Goal: Find specific page/section: Locate a particular part of the current website

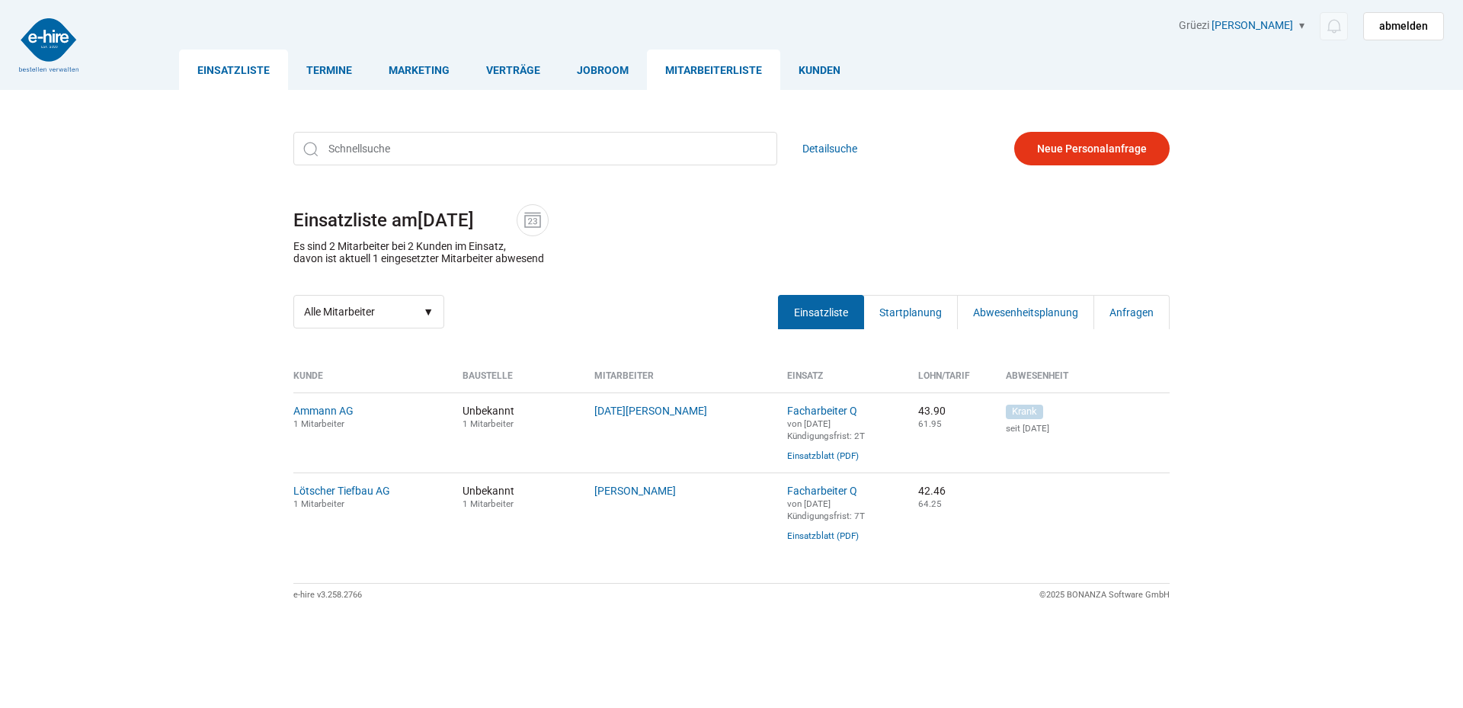
click at [723, 72] on link "Mitarbeiterliste" at bounding box center [713, 70] width 133 height 40
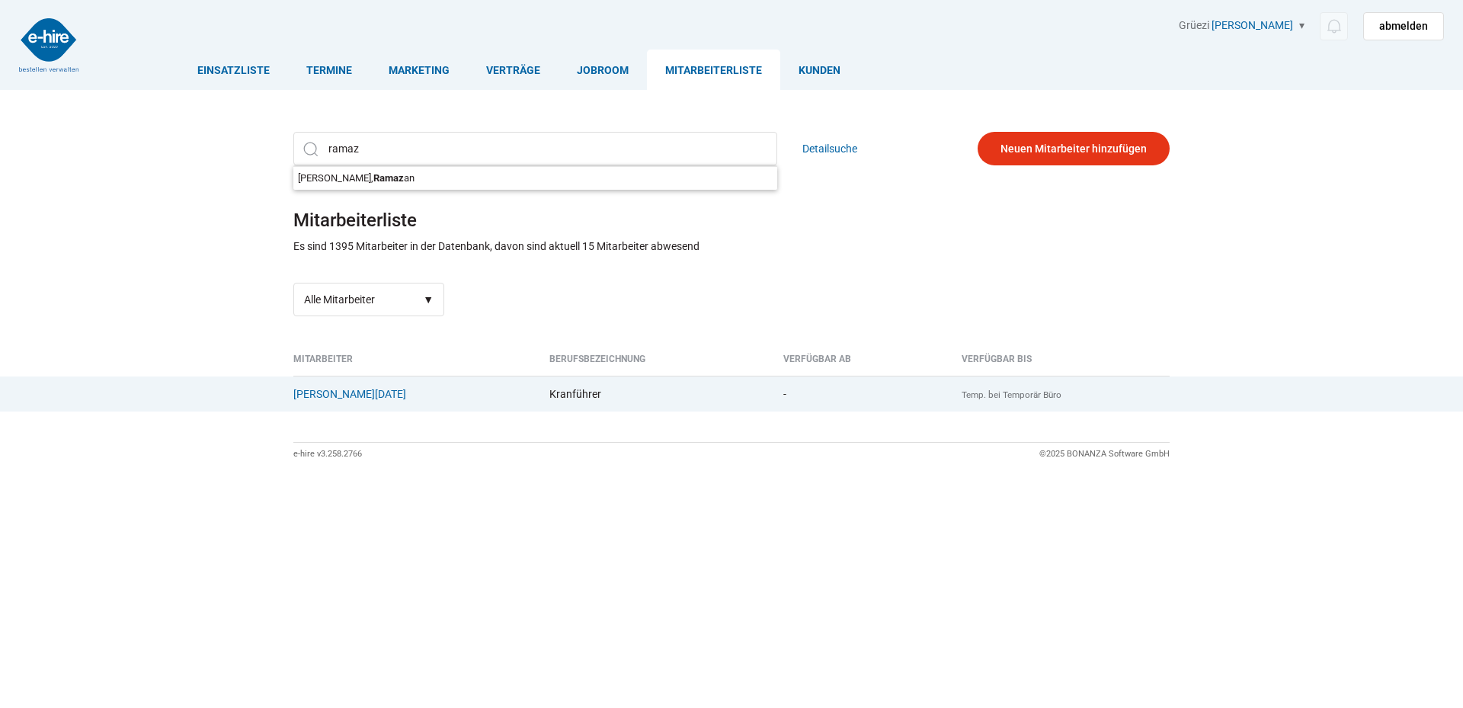
type input "ramaz"
click at [323, 403] on td "Kadriu, Ramazan {+41414402845}{0414402845} {+41782489930}{0782489930}" at bounding box center [415, 394] width 245 height 36
click at [316, 394] on link "Kadriu, Ramazan" at bounding box center [349, 394] width 113 height 12
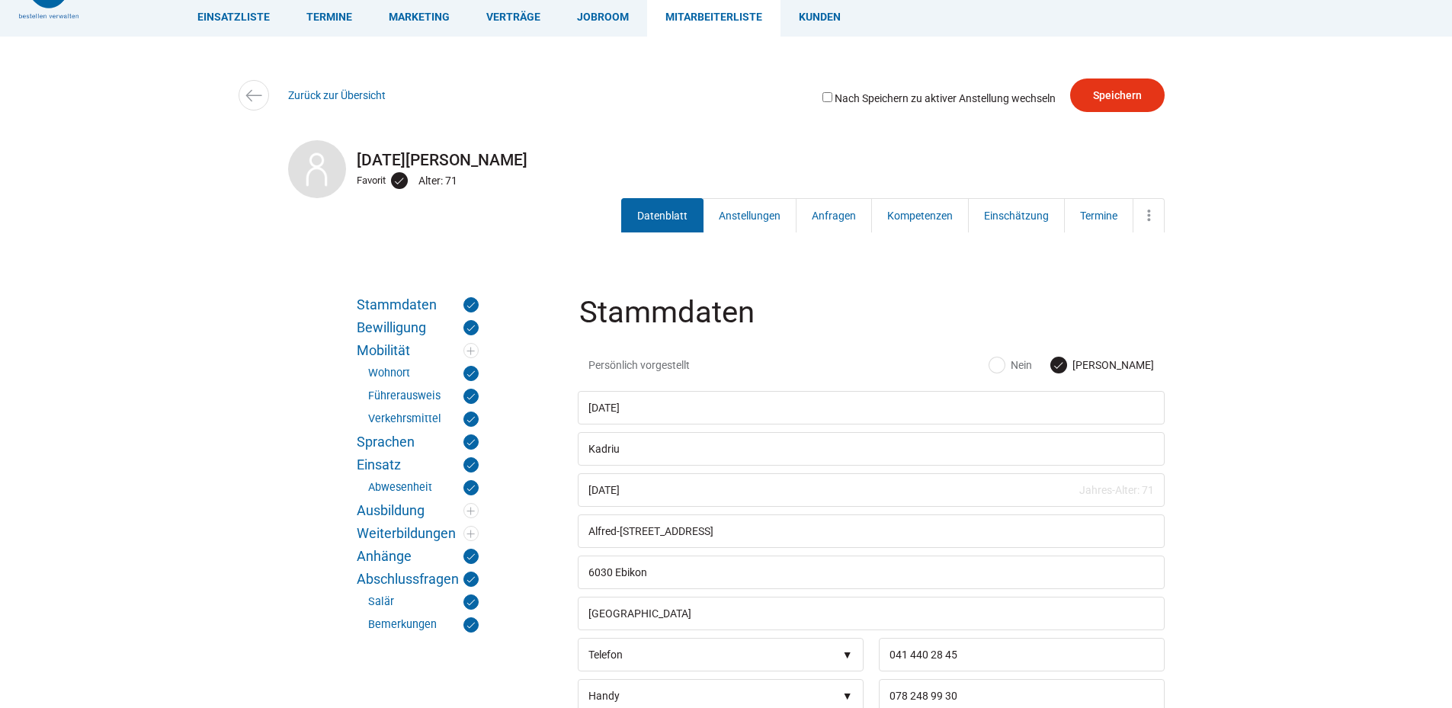
scroll to position [152, 0]
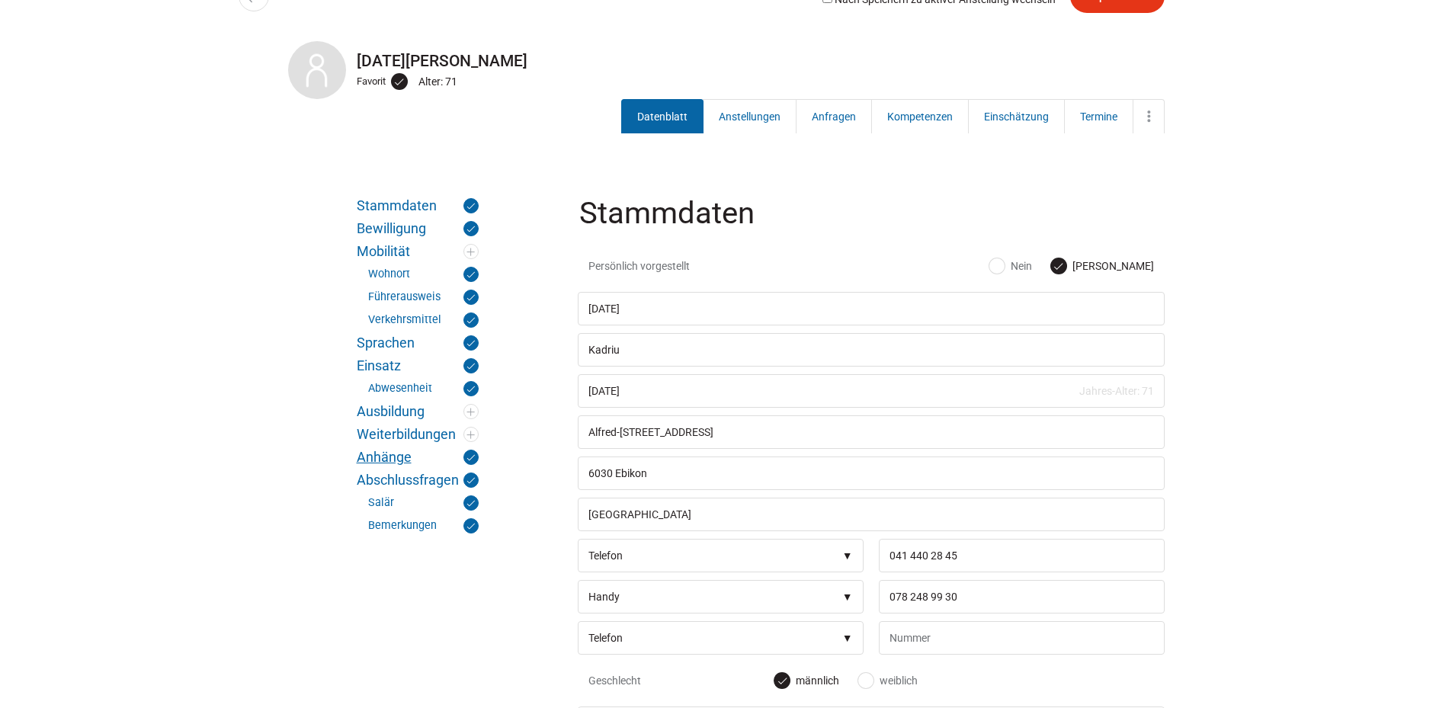
click at [374, 450] on link "Anhänge" at bounding box center [418, 457] width 122 height 15
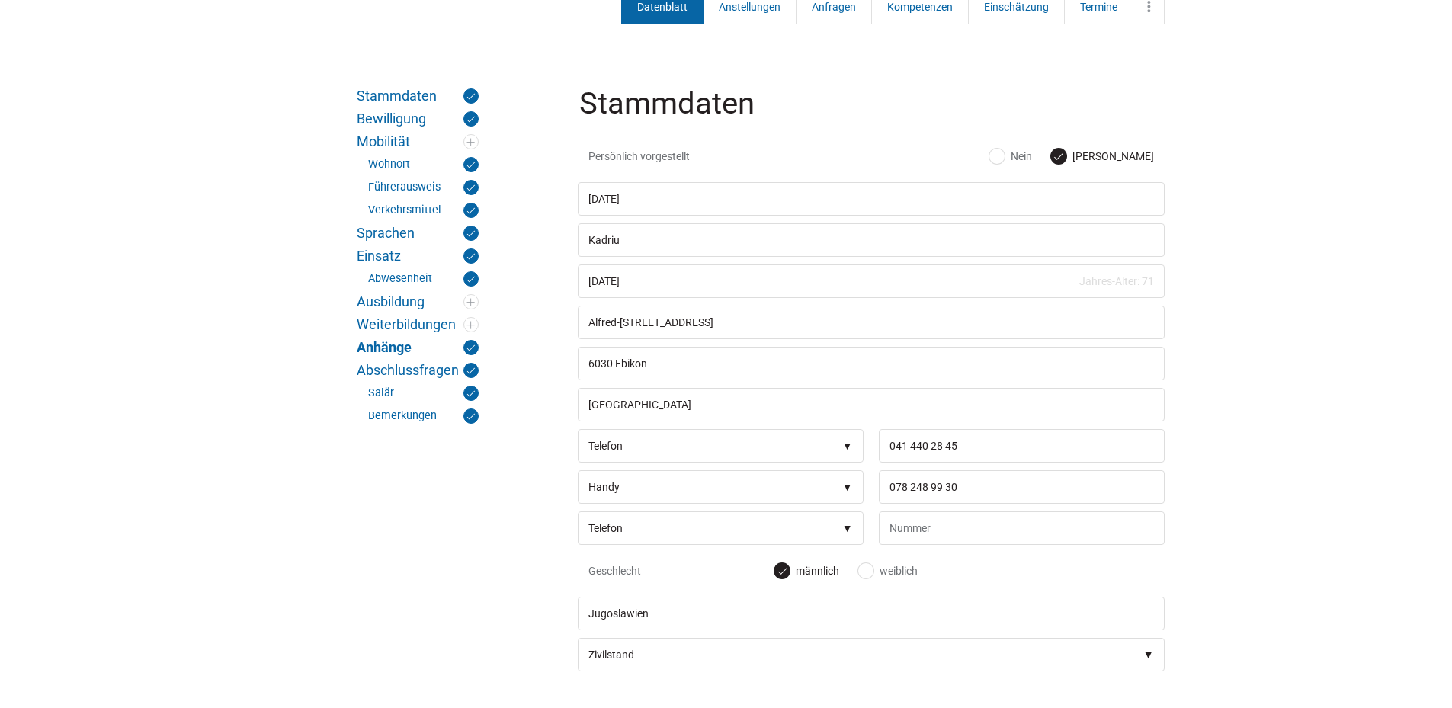
scroll to position [0, 0]
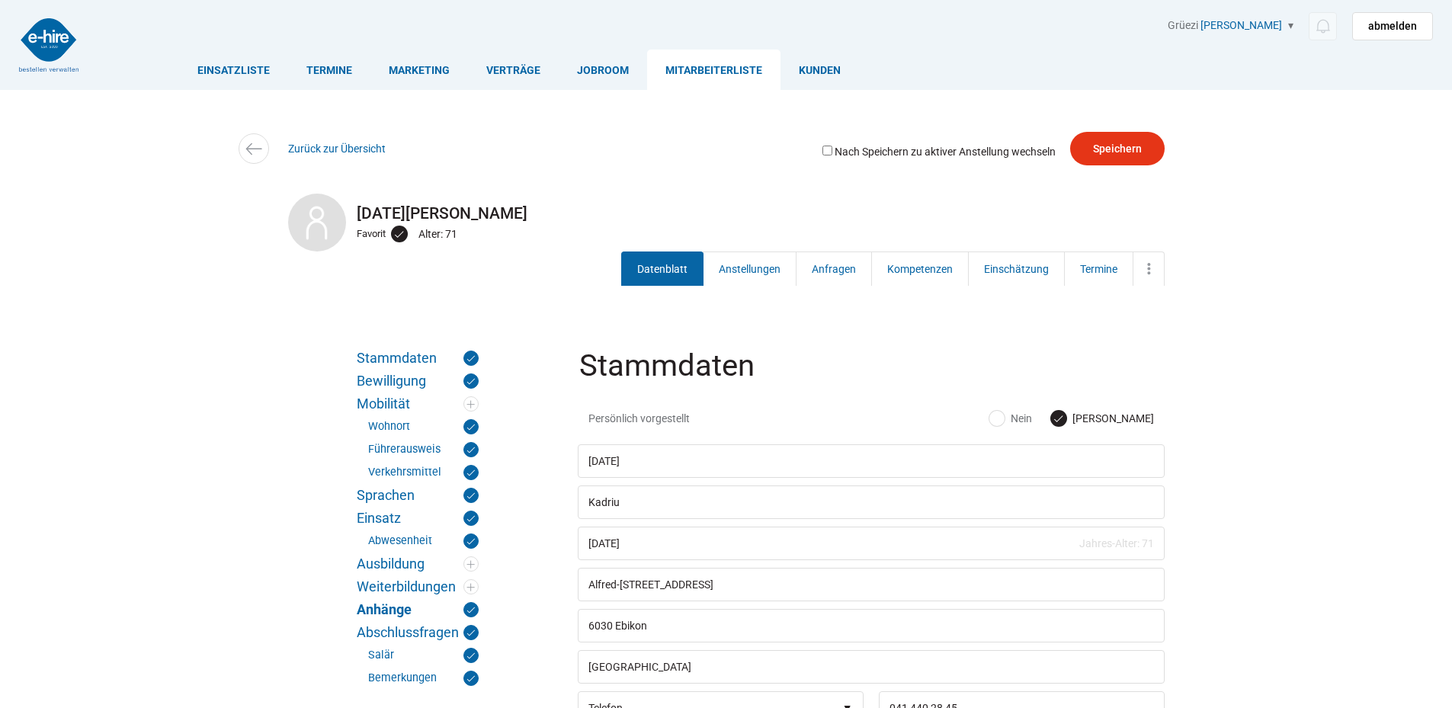
click at [708, 69] on link "Mitarbeiterliste" at bounding box center [713, 70] width 133 height 40
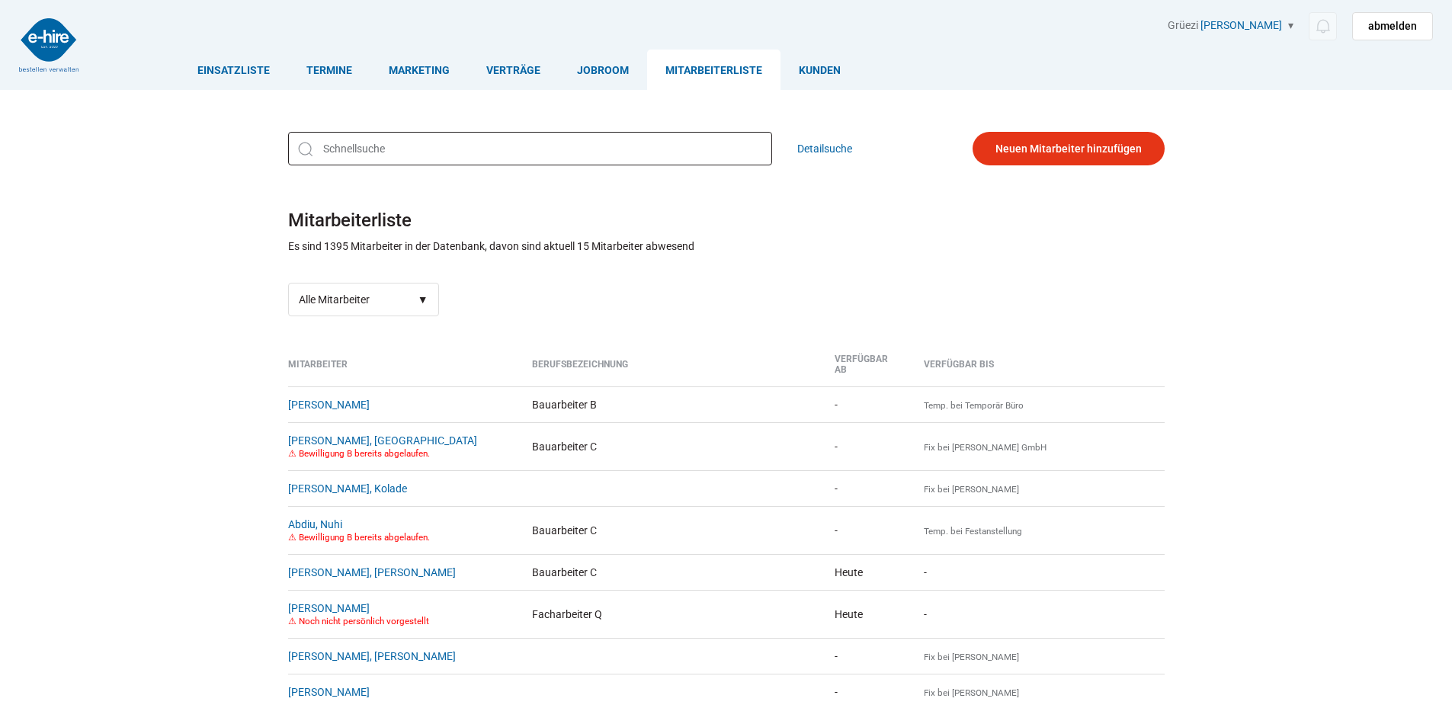
click at [360, 154] on input "text" at bounding box center [530, 149] width 484 height 34
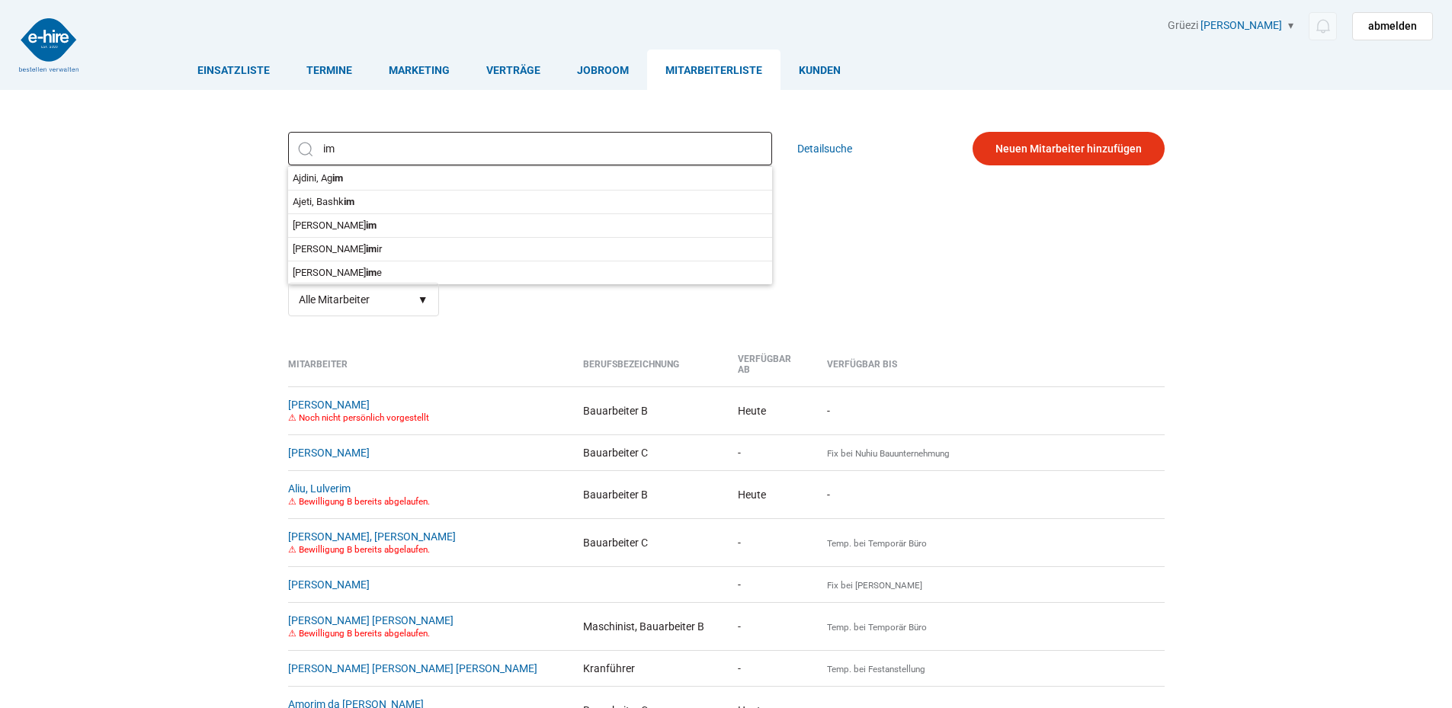
type input "i"
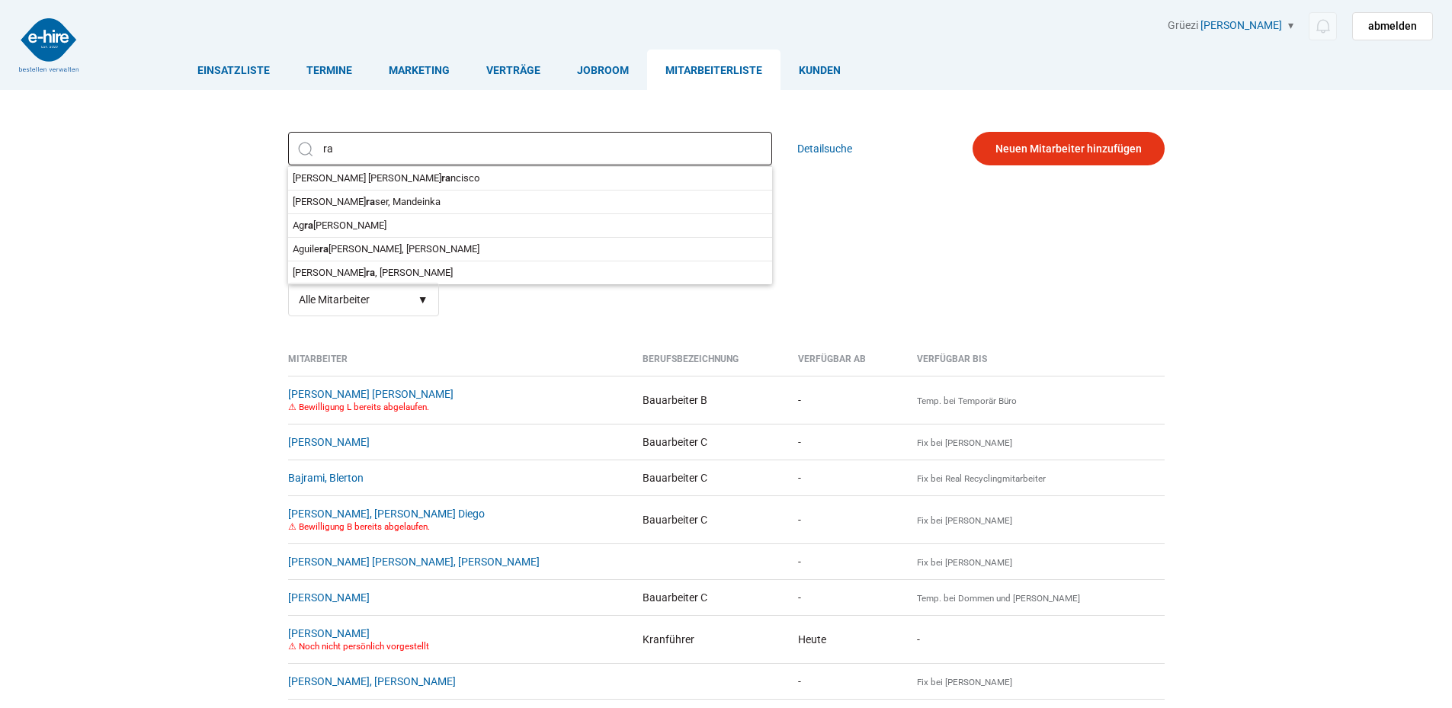
type input "r"
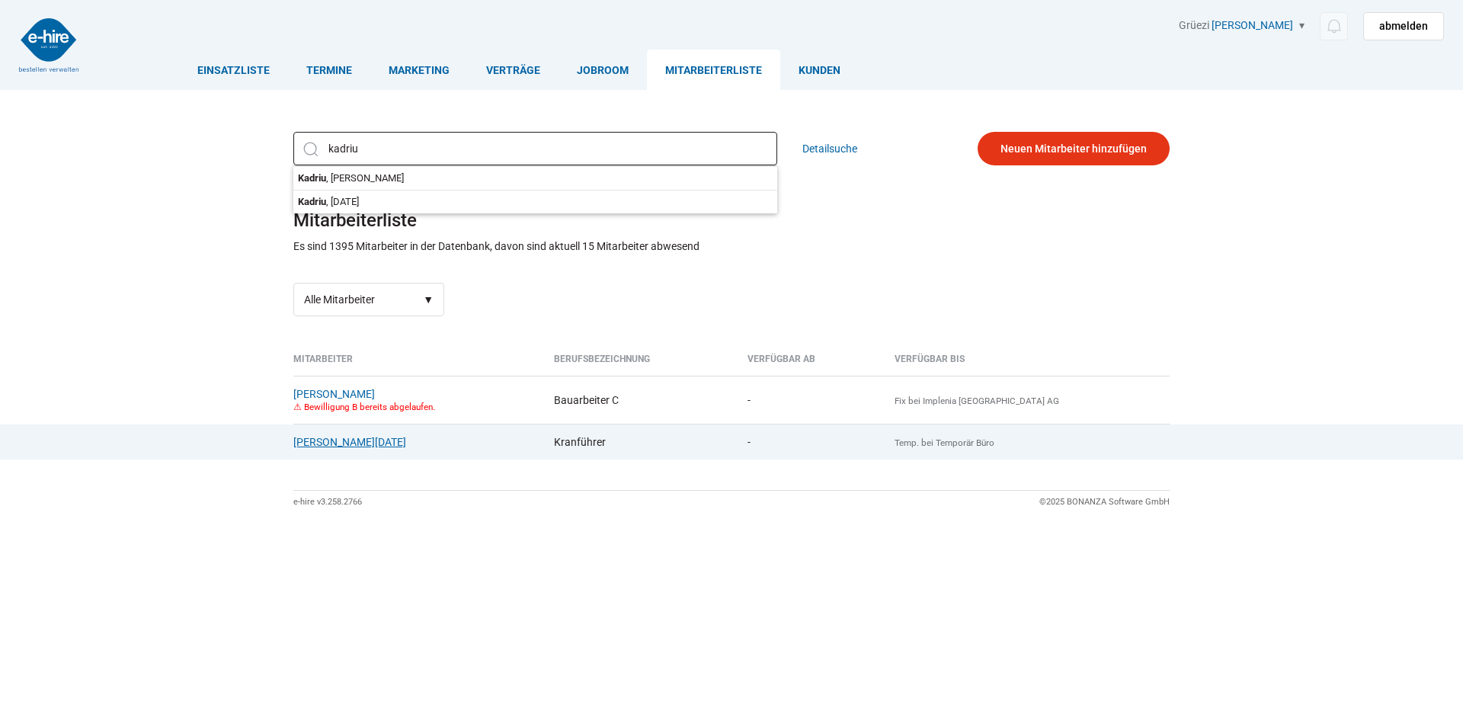
type input "kadriu"
click at [326, 446] on link "Kadriu, Ramazan" at bounding box center [349, 442] width 113 height 12
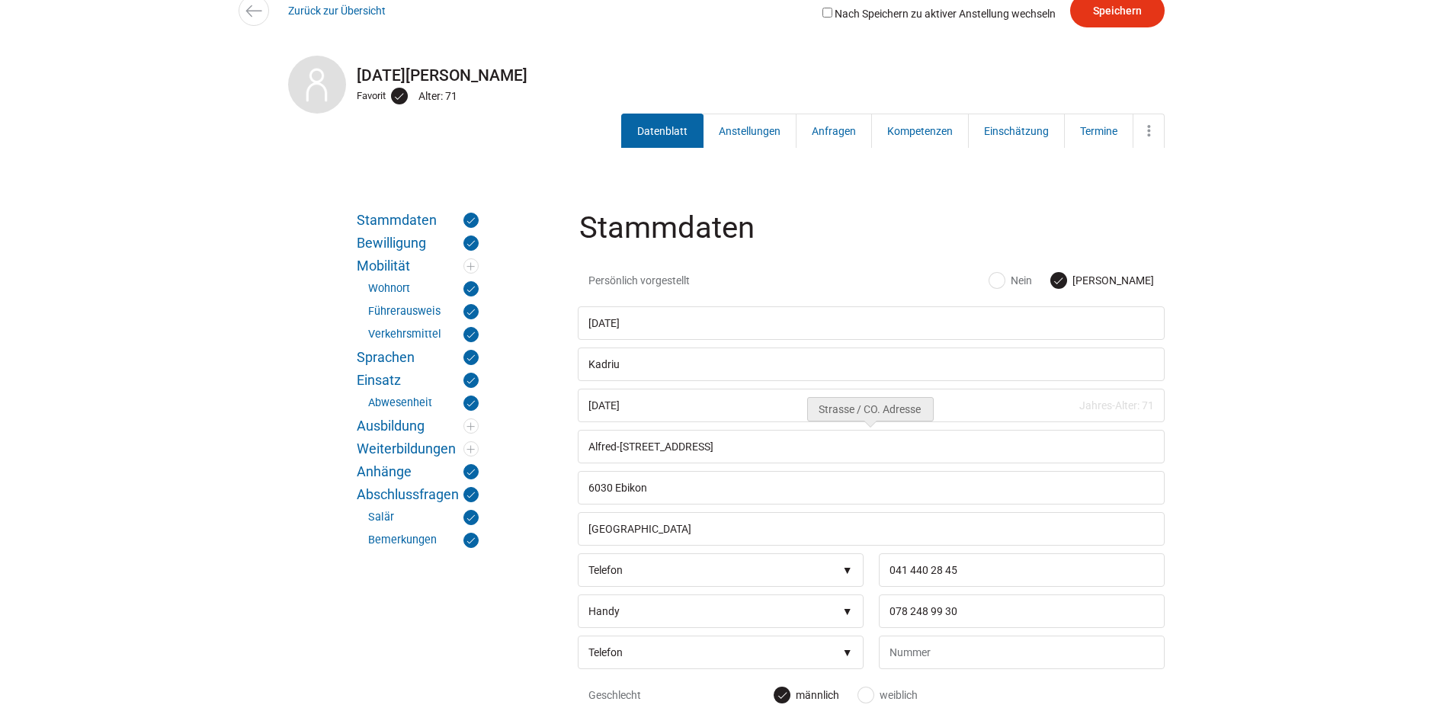
scroll to position [152, 0]
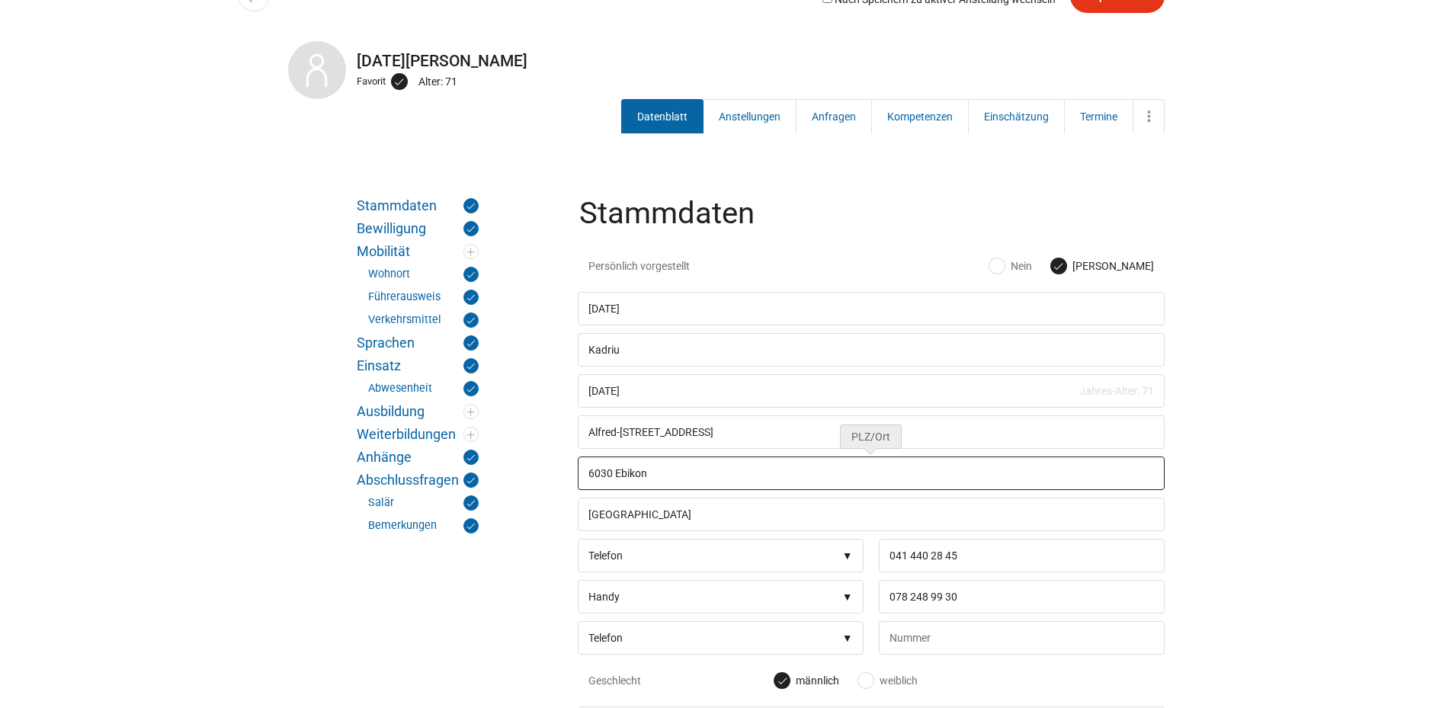
click at [695, 477] on input "6030 Ebikon" at bounding box center [871, 473] width 587 height 34
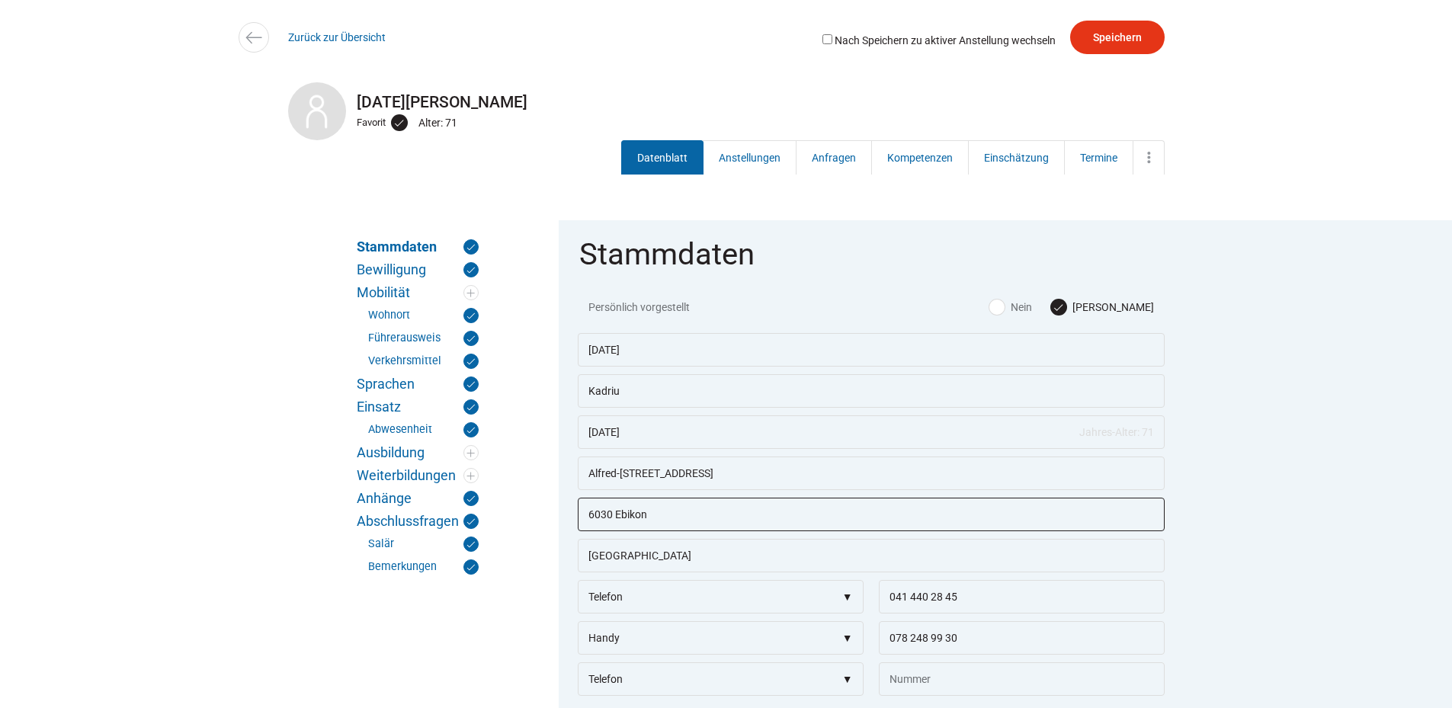
scroll to position [0, 0]
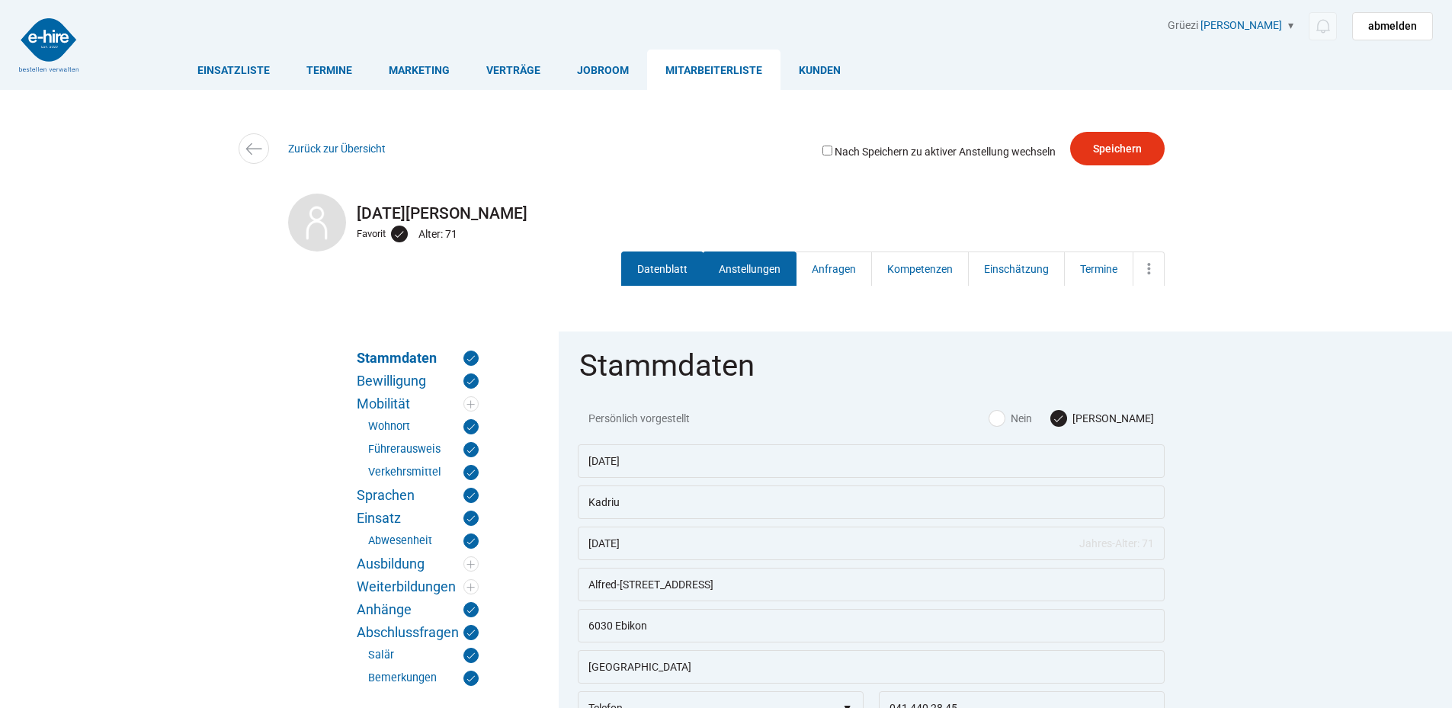
click at [738, 259] on link "Anstellungen" at bounding box center [750, 268] width 94 height 34
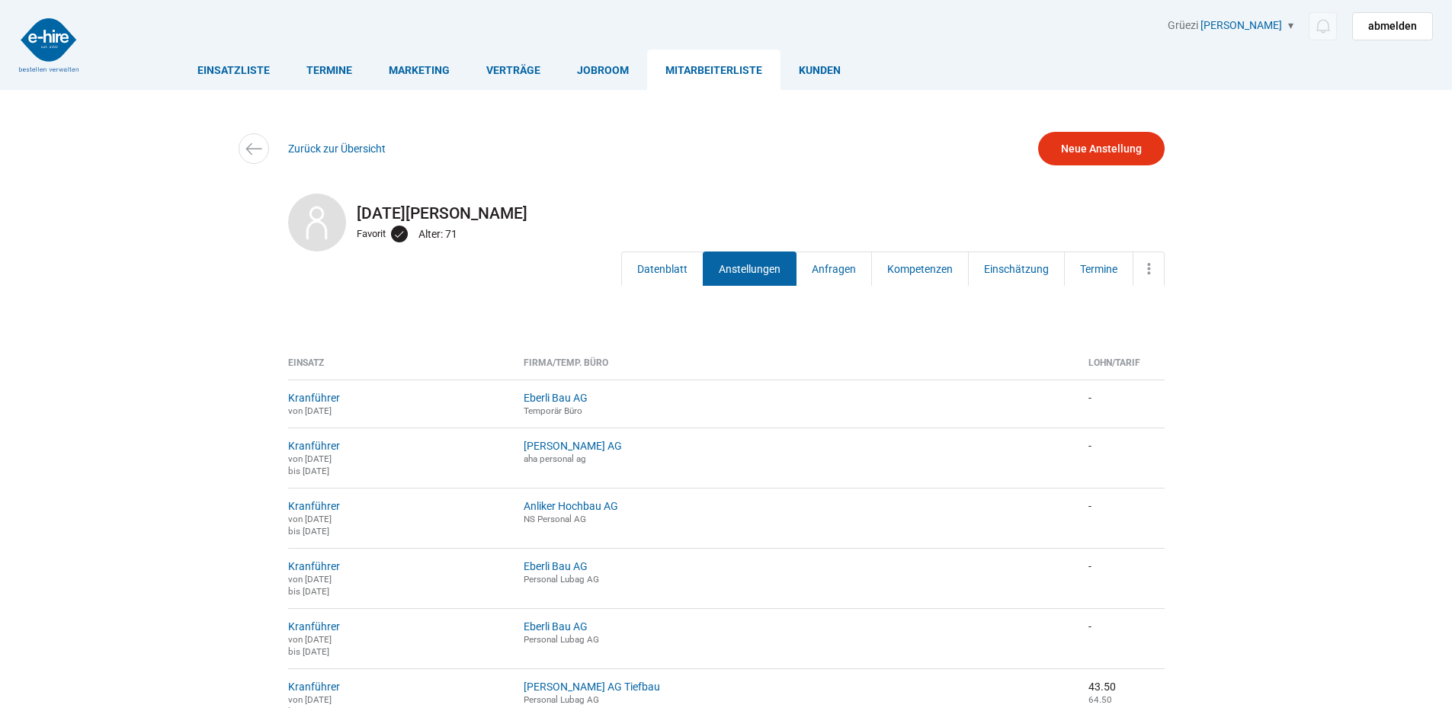
click at [734, 273] on link "Anstellungen" at bounding box center [750, 268] width 94 height 34
click at [739, 271] on link "Anstellungen" at bounding box center [750, 268] width 94 height 34
click at [666, 271] on link "Datenblatt" at bounding box center [662, 268] width 82 height 34
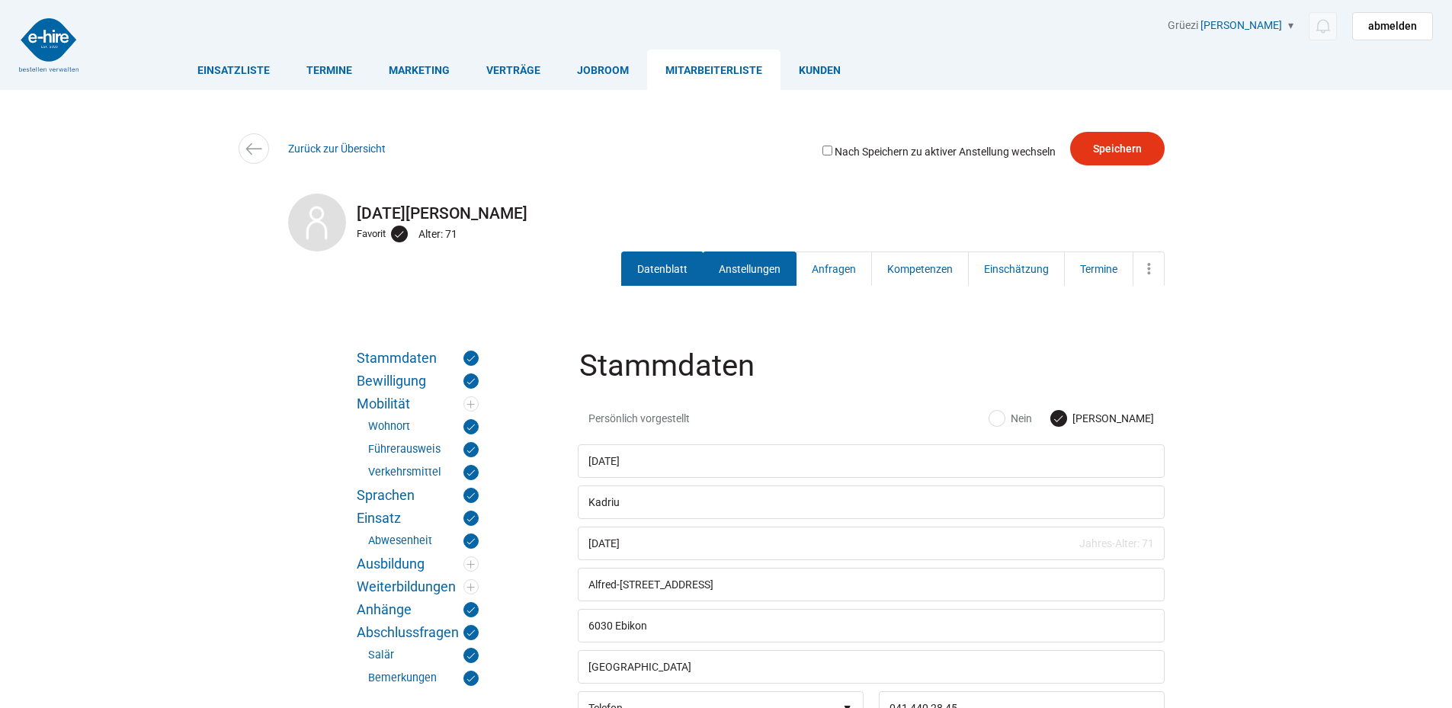
click at [726, 257] on link "Anstellungen" at bounding box center [750, 268] width 94 height 34
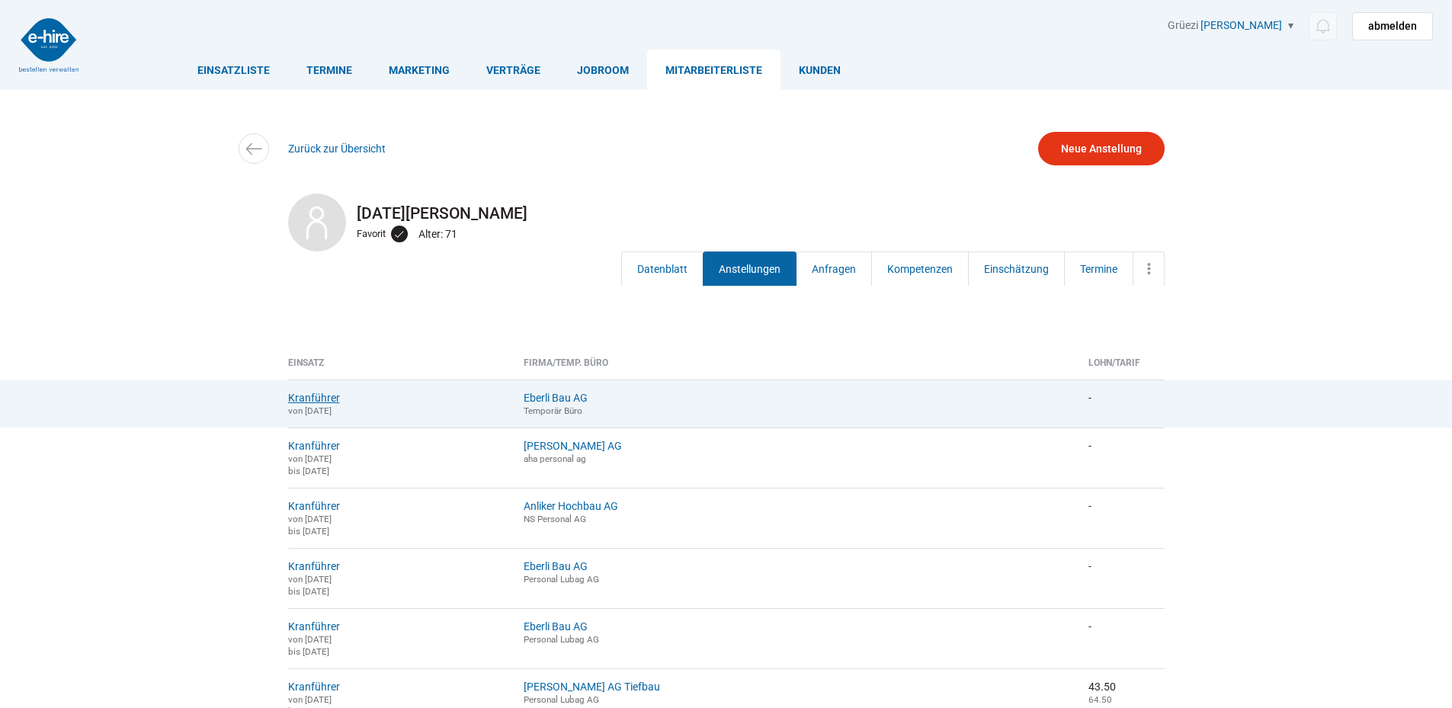
click at [304, 402] on link "Kranführer" at bounding box center [314, 398] width 52 height 12
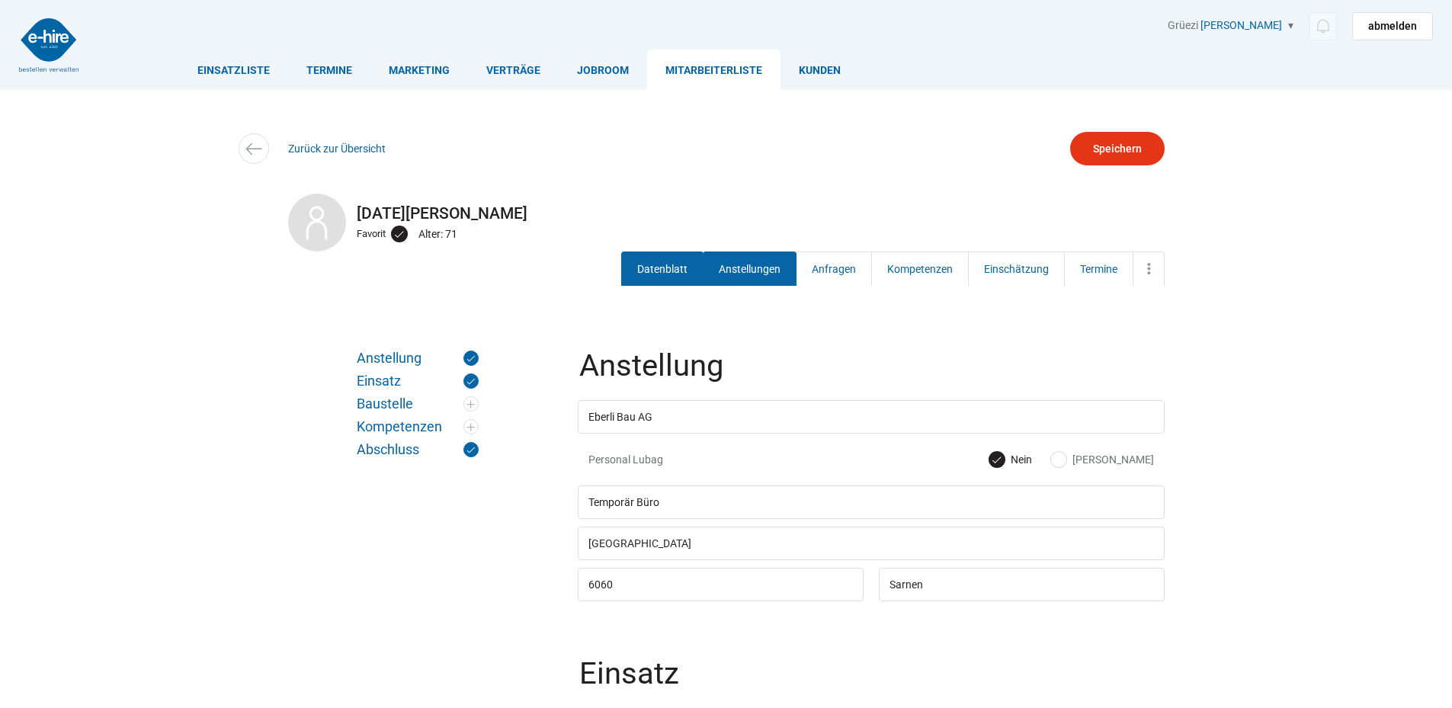
click at [652, 264] on link "Datenblatt" at bounding box center [662, 268] width 82 height 34
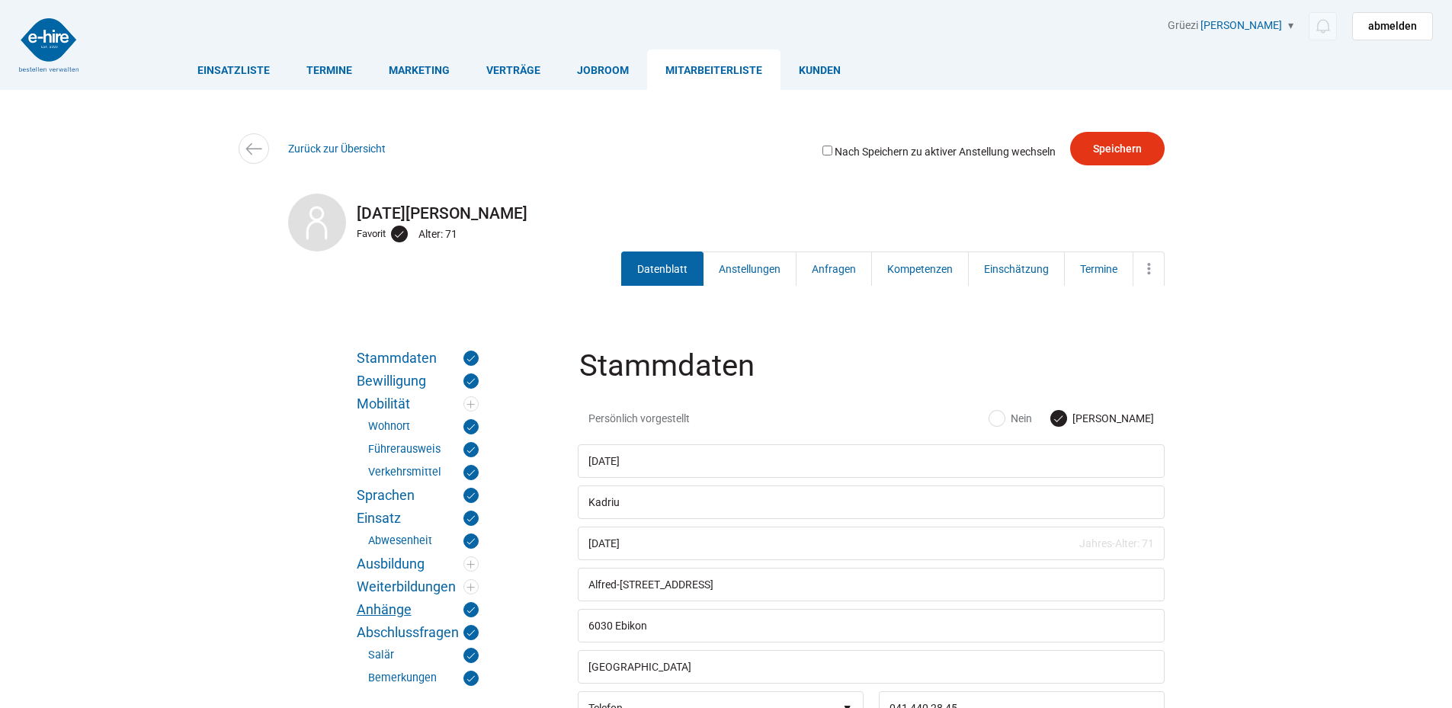
click at [393, 608] on link "Anhänge" at bounding box center [418, 609] width 122 height 15
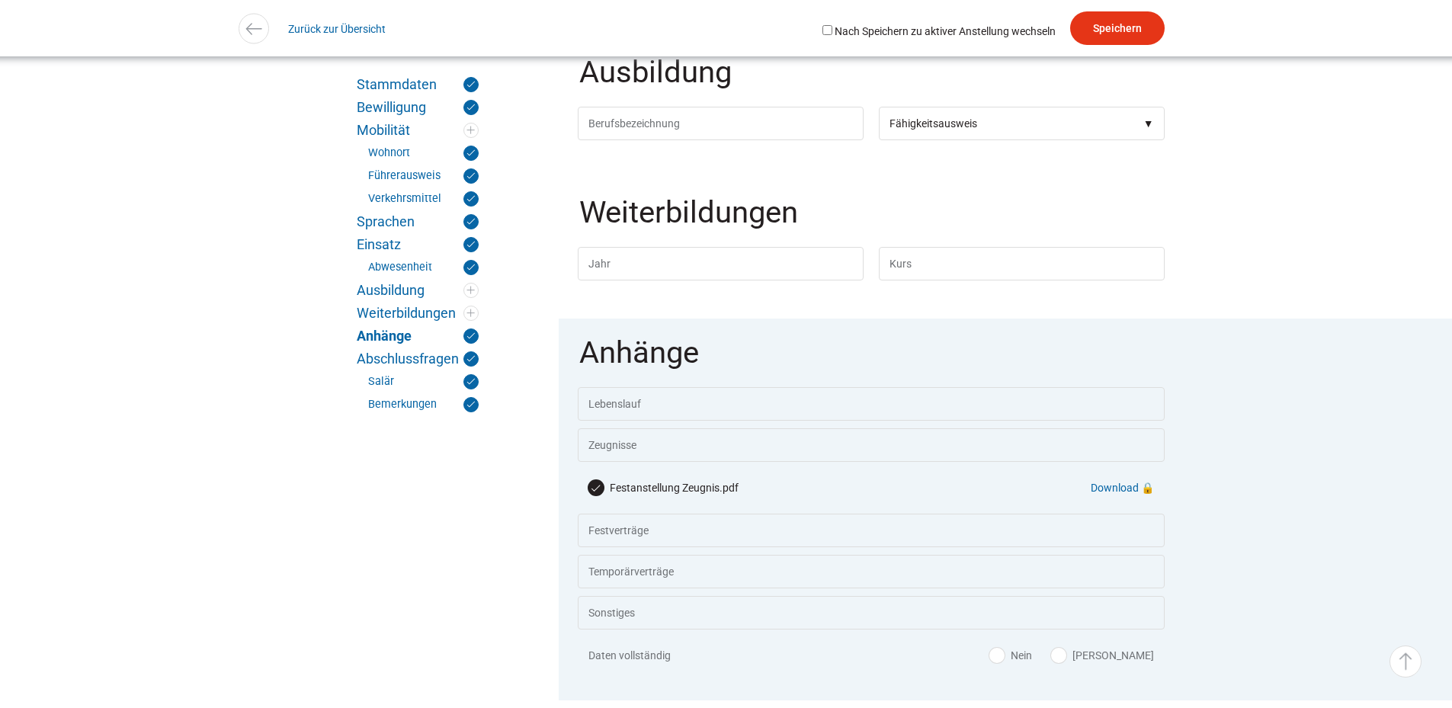
scroll to position [2812, 0]
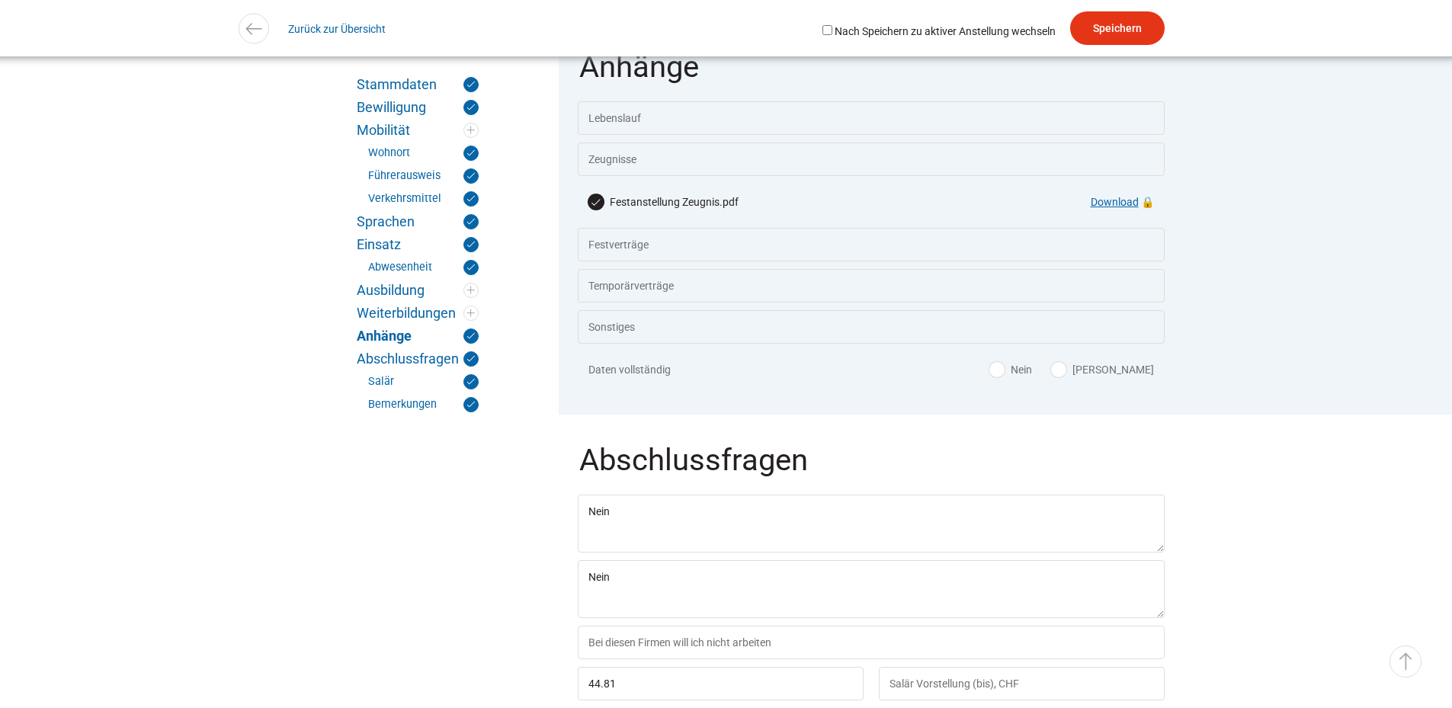
click at [1112, 208] on link "Download" at bounding box center [1115, 202] width 48 height 12
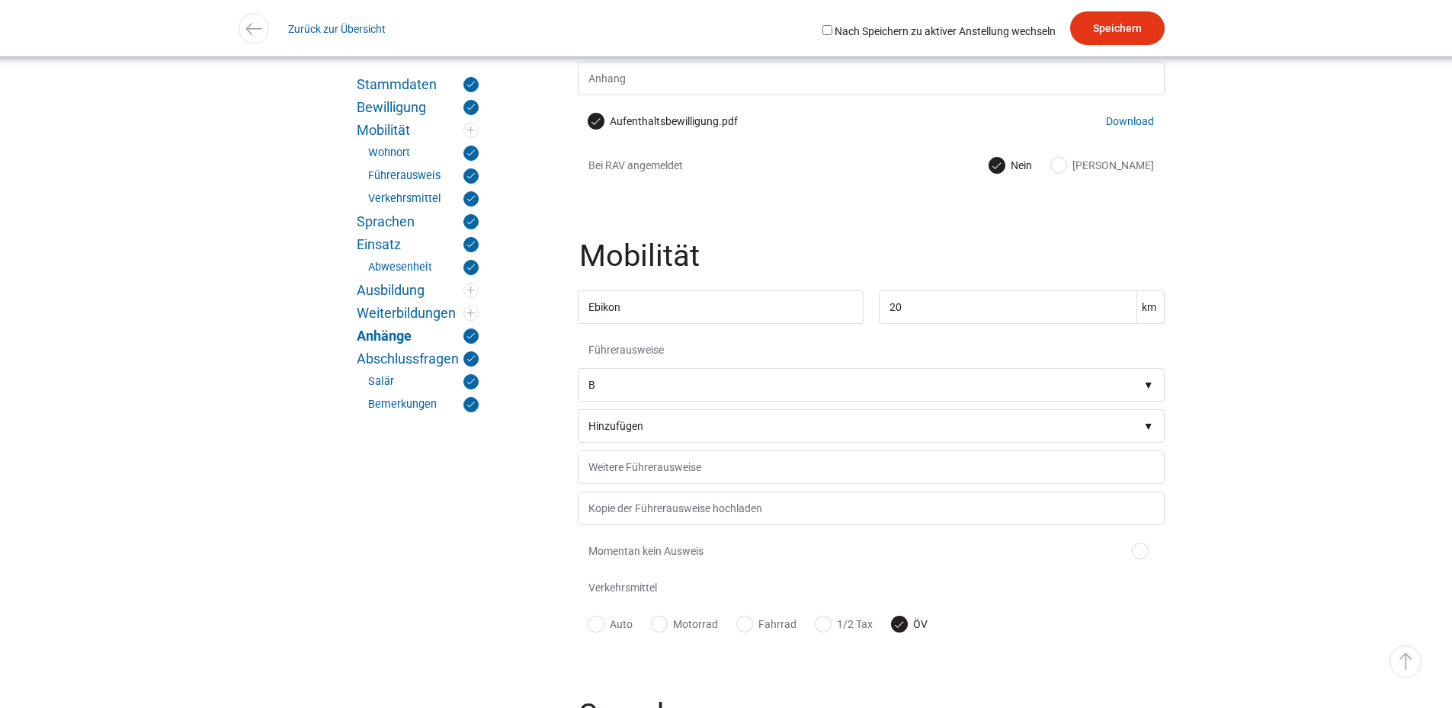
scroll to position [1059, 0]
click at [1116, 132] on link "Download" at bounding box center [1130, 126] width 48 height 12
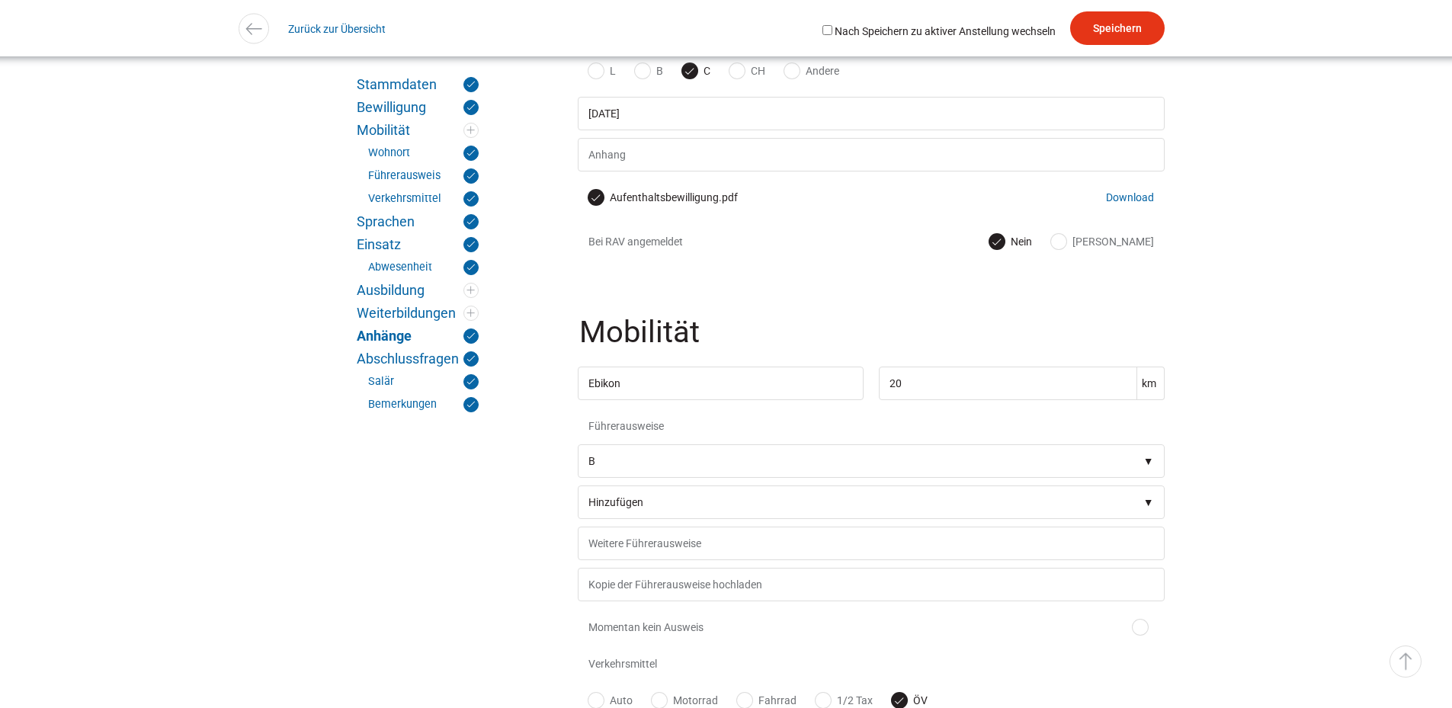
scroll to position [607, 0]
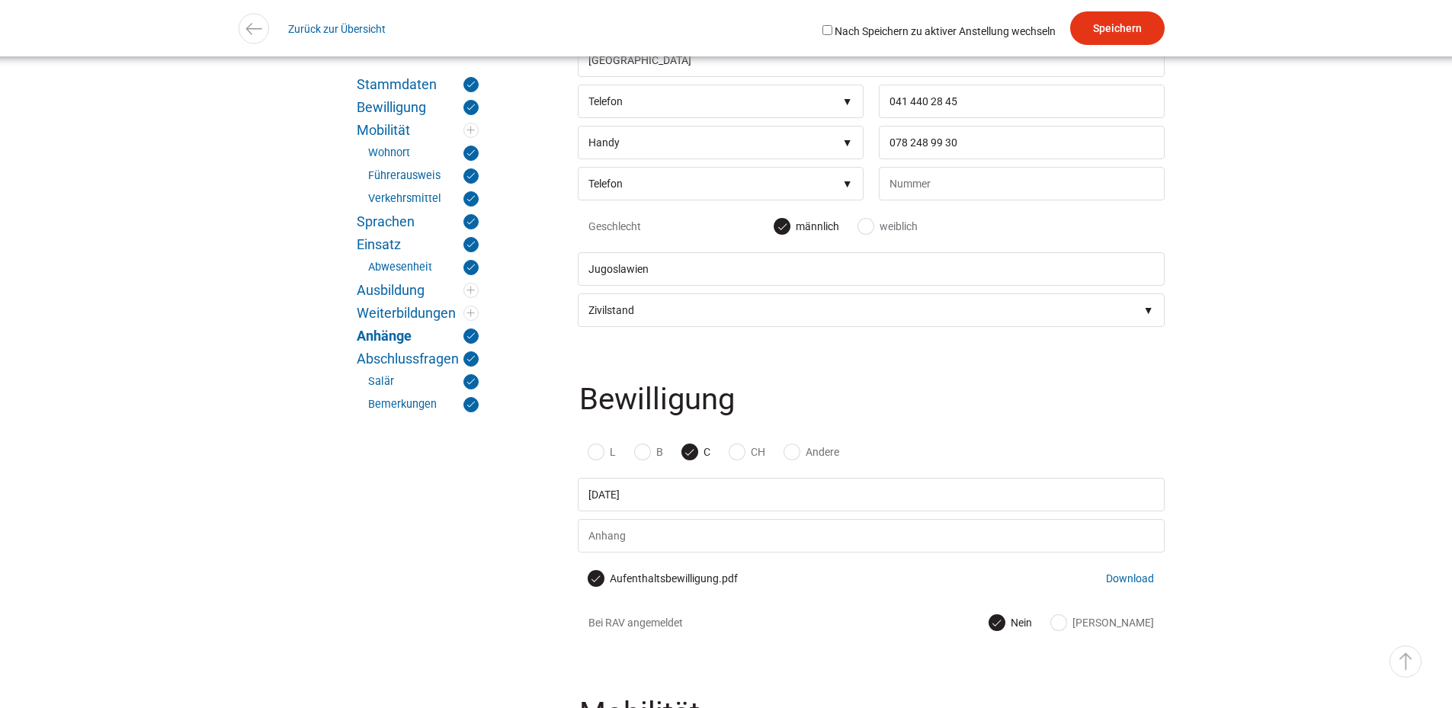
click at [940, 386] on fieldset "Bewilligung L B C CH Andere [DATE] Aufenthaltsbewilligung.pdf Download Bei RAV …" at bounding box center [871, 516] width 587 height 303
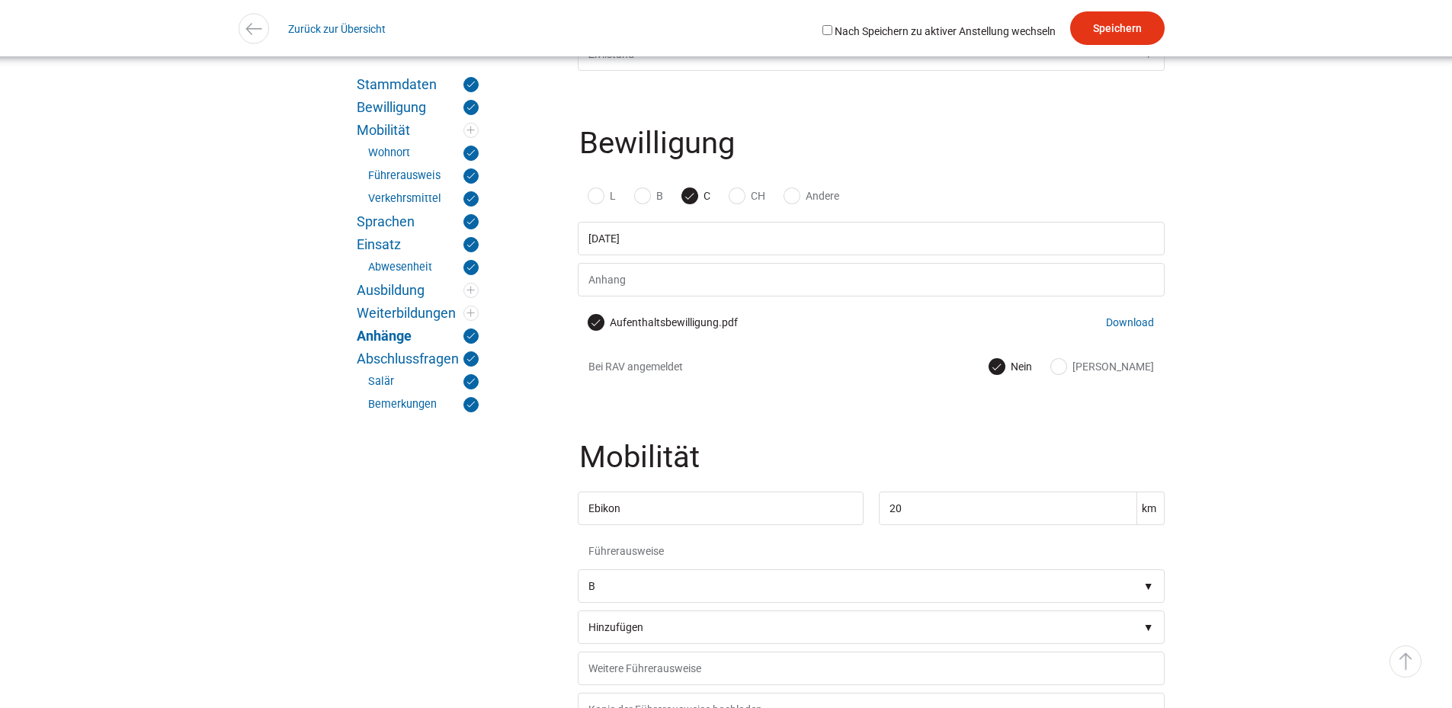
scroll to position [911, 0]
